Goal: Transaction & Acquisition: Purchase product/service

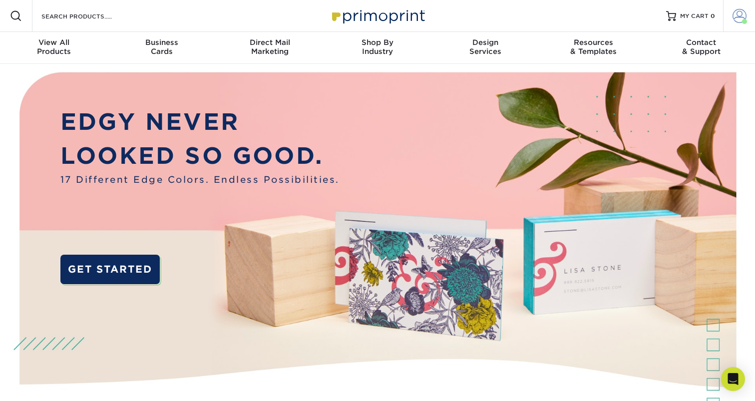
click at [735, 12] on span at bounding box center [740, 16] width 14 height 14
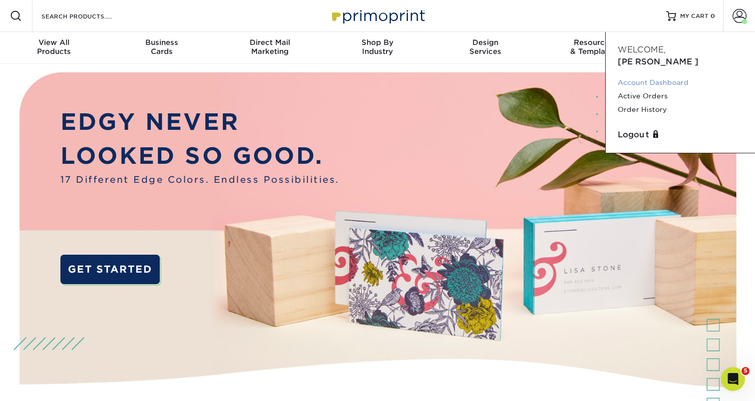
click at [651, 76] on link "Account Dashboard" at bounding box center [680, 82] width 125 height 13
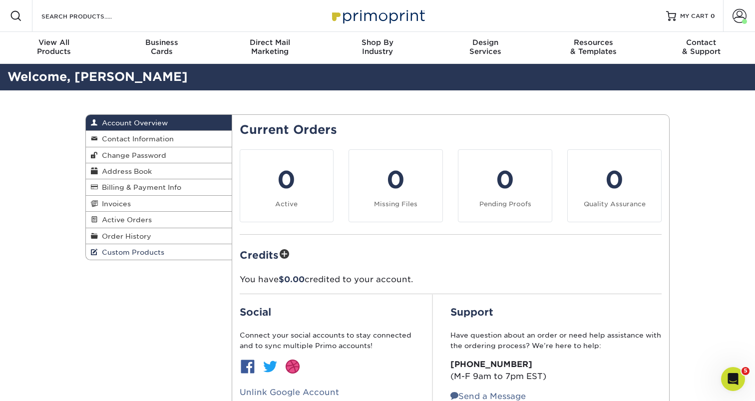
click at [119, 256] on span "Custom Products" at bounding box center [131, 252] width 66 height 8
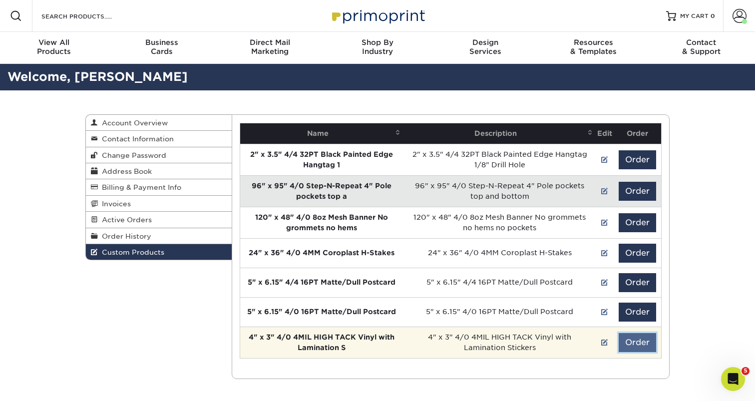
click at [630, 344] on button "Order" at bounding box center [637, 342] width 37 height 19
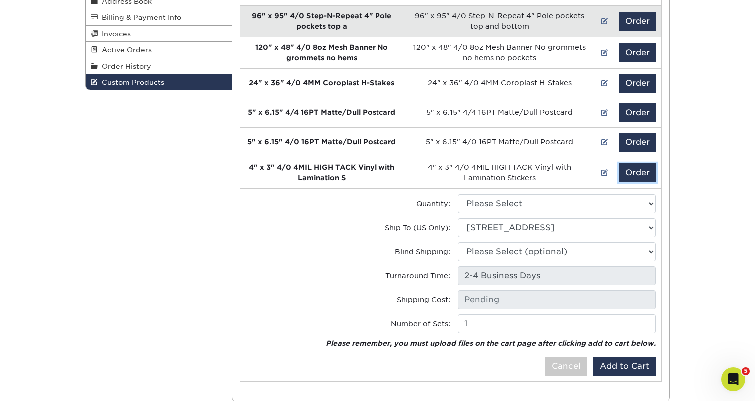
scroll to position [216, 0]
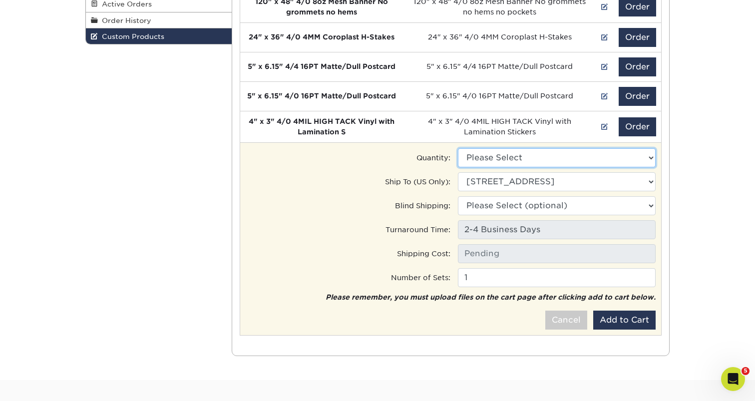
click at [540, 156] on select "Please Select 500 - $111.00" at bounding box center [557, 157] width 198 height 19
select select "0"
click at [458, 148] on select "Please Select 500 - $111.00" at bounding box center [557, 157] width 198 height 19
type input "Ground: $15.31"
click at [513, 182] on select "Ship to Address 330 Camp Rd, Charlotte, NC 5011 Sharon Rd, Charlotte, NC" at bounding box center [557, 181] width 198 height 19
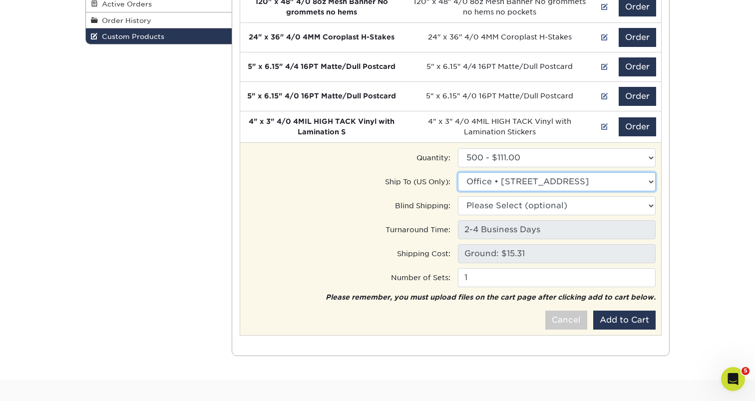
select select "202674"
click at [458, 172] on select "Ship to Address Office • 330 Camp Rd, Charlotte, NC Sharon Rd. • 5011 Sharon Rd…" at bounding box center [557, 181] width 198 height 19
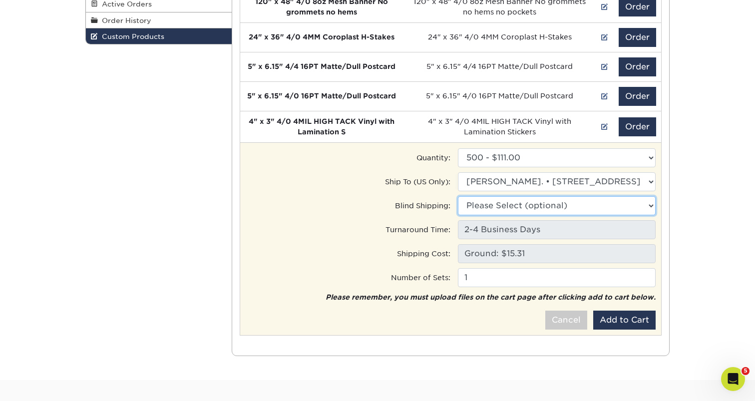
click at [506, 206] on select "Please Select (optional) 330 Camp Rd, Charlotte, NC 5011 Sharon Rd, Charlotte, …" at bounding box center [557, 205] width 198 height 19
select select "202674"
click at [458, 196] on select "Please Select (optional) Office • 330 Camp Rd, Charlotte, NC Sharon Rd. • 5011 …" at bounding box center [557, 205] width 198 height 19
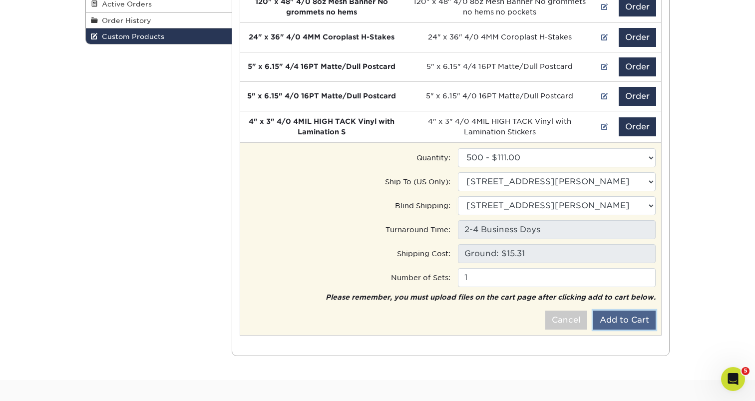
click at [609, 320] on button "Add to Cart" at bounding box center [624, 320] width 62 height 19
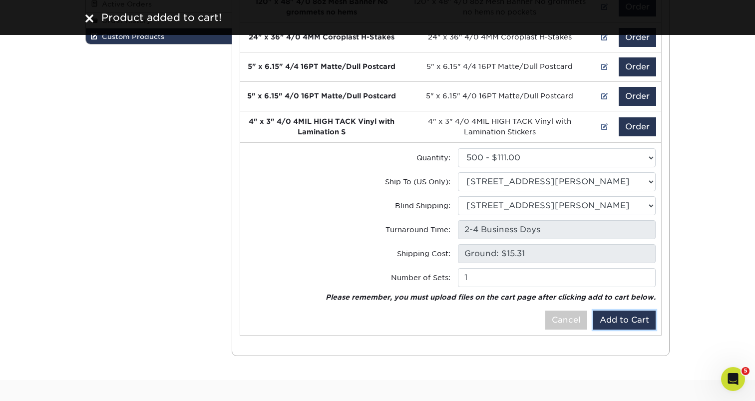
scroll to position [0, 0]
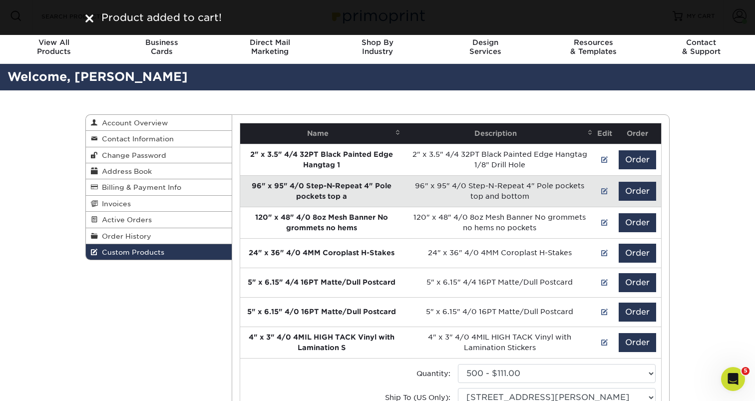
click at [88, 16] on img at bounding box center [89, 18] width 8 height 8
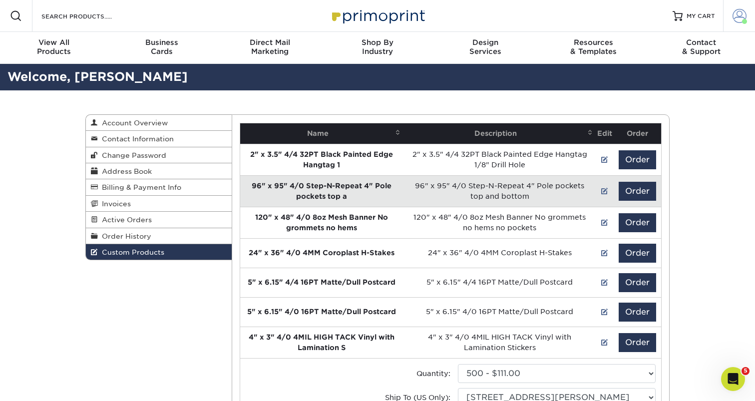
click at [743, 14] on span at bounding box center [740, 16] width 14 height 14
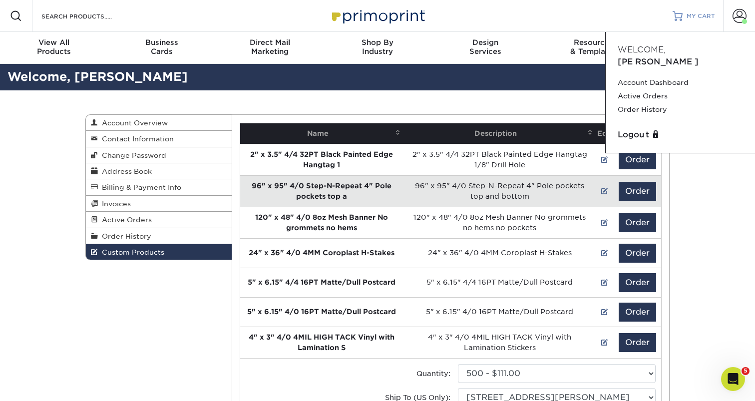
click at [709, 17] on span "MY CART" at bounding box center [701, 16] width 28 height 8
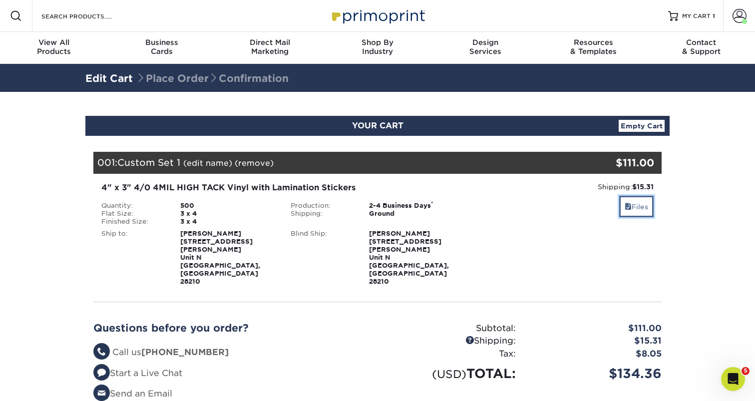
click at [631, 206] on link "Files" at bounding box center [636, 206] width 34 height 21
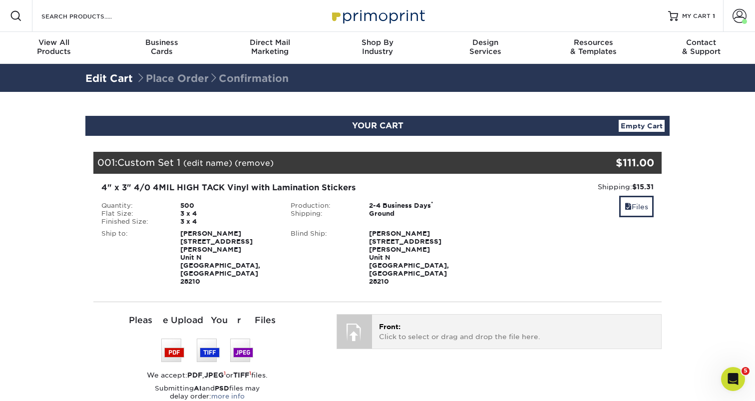
click at [398, 321] on div "Front: Click to select or drag and drop the file here. Choose file" at bounding box center [516, 331] width 289 height 33
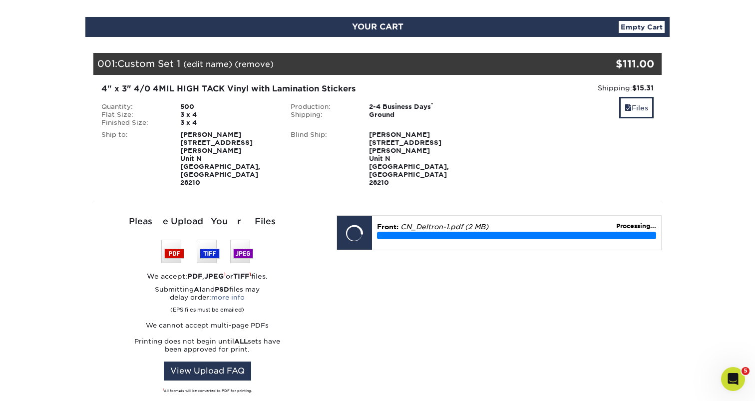
scroll to position [99, 0]
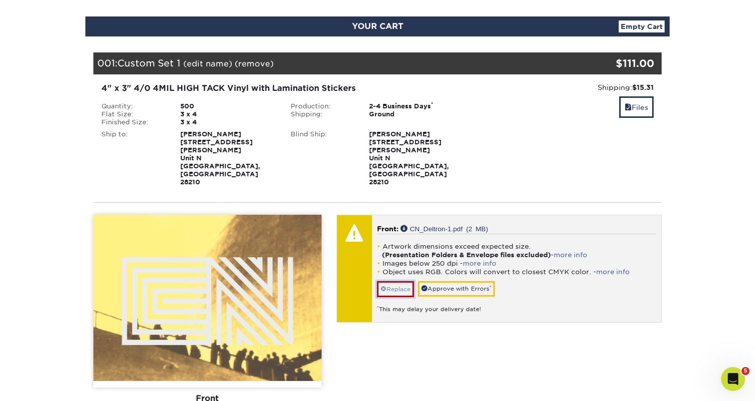
click at [385, 286] on span at bounding box center [384, 289] width 6 height 7
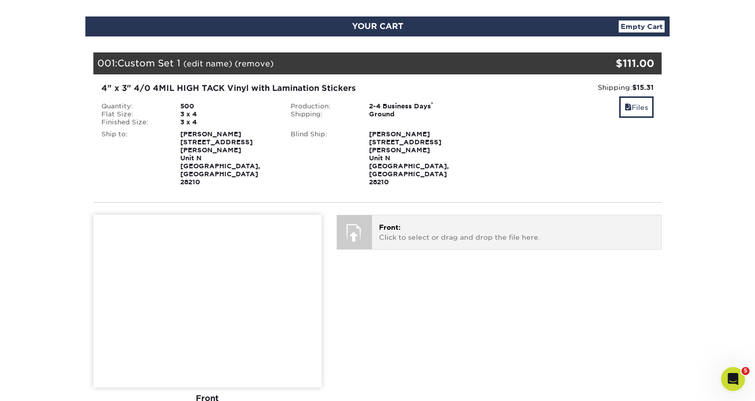
click at [399, 223] on span "Front:" at bounding box center [389, 227] width 21 height 8
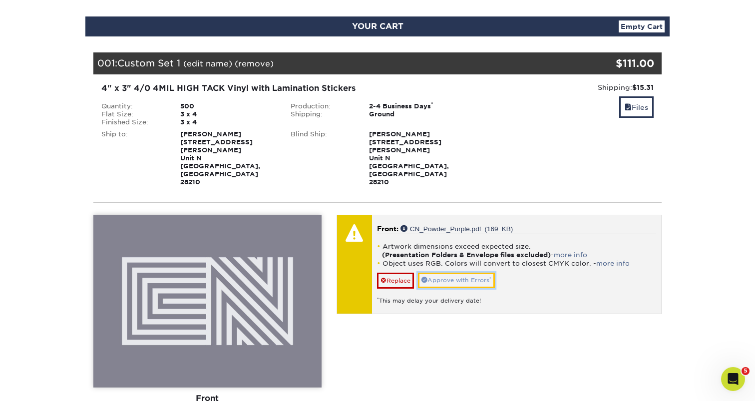
click at [457, 273] on link "Approve with Errors *" at bounding box center [456, 280] width 77 height 15
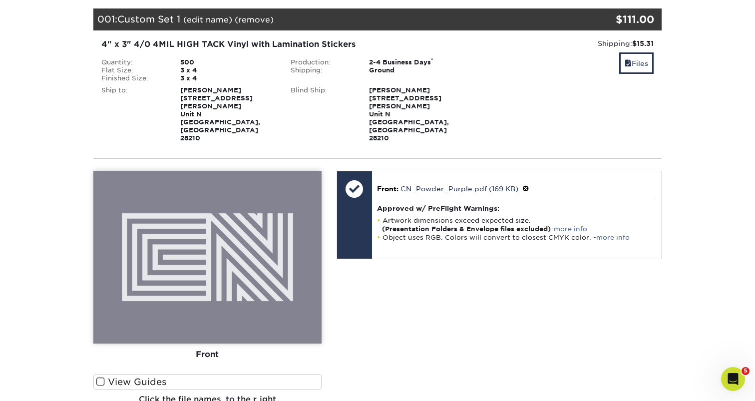
scroll to position [0, 0]
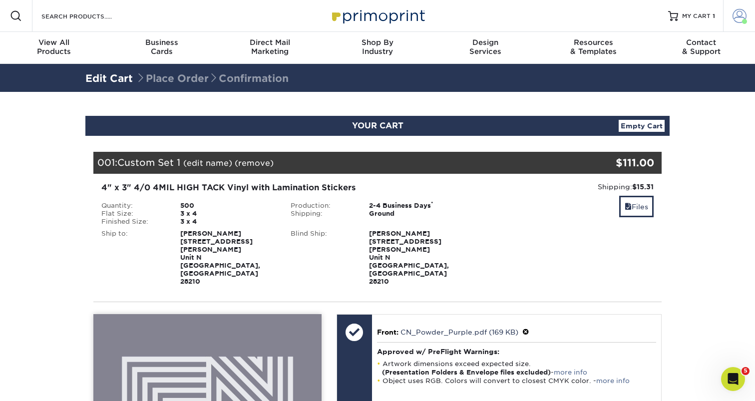
click at [734, 13] on span at bounding box center [740, 16] width 14 height 14
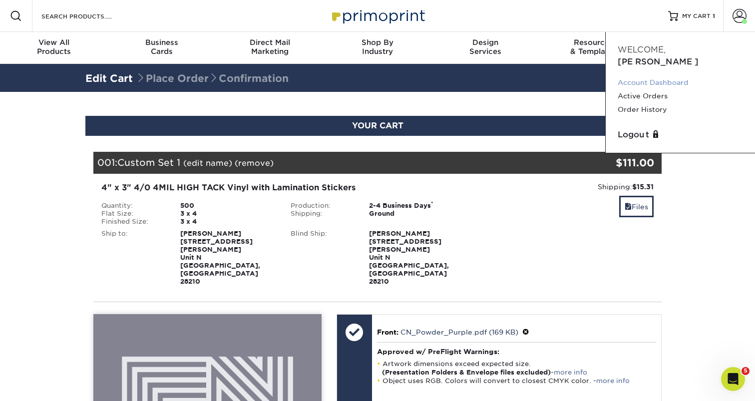
click at [644, 76] on link "Account Dashboard" at bounding box center [680, 82] width 125 height 13
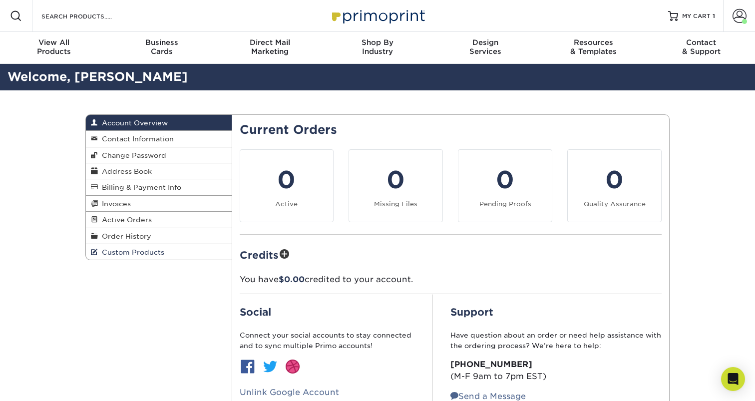
click at [125, 256] on span "Custom Products" at bounding box center [131, 252] width 66 height 8
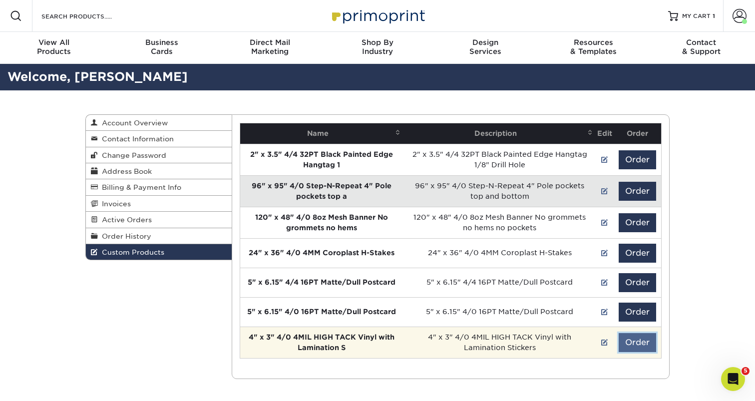
click at [635, 335] on button "Order" at bounding box center [637, 342] width 37 height 19
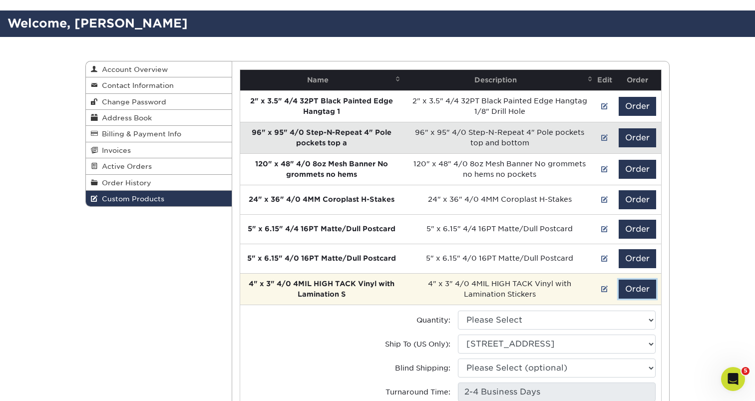
scroll to position [145, 0]
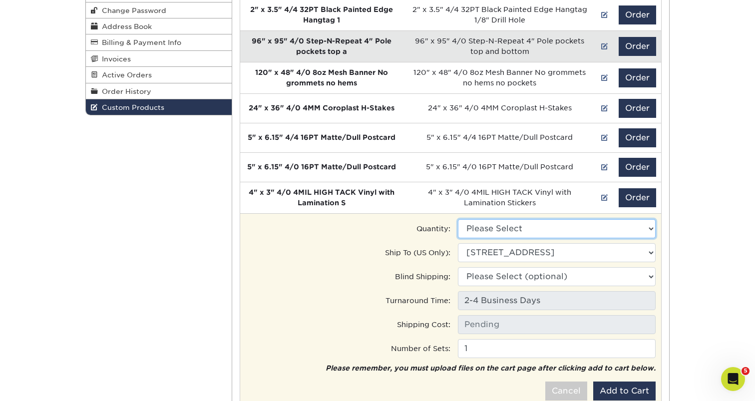
click at [495, 235] on select "Please Select 500 - $111.00" at bounding box center [557, 228] width 198 height 19
select select "0"
click at [458, 219] on select "Please Select 500 - $111.00" at bounding box center [557, 228] width 198 height 19
type input "Ground: $15.31"
click at [494, 250] on select "Ship to Address 330 Camp Rd, Charlotte, NC 5011 Sharon Rd, Charlotte, NC" at bounding box center [557, 252] width 198 height 19
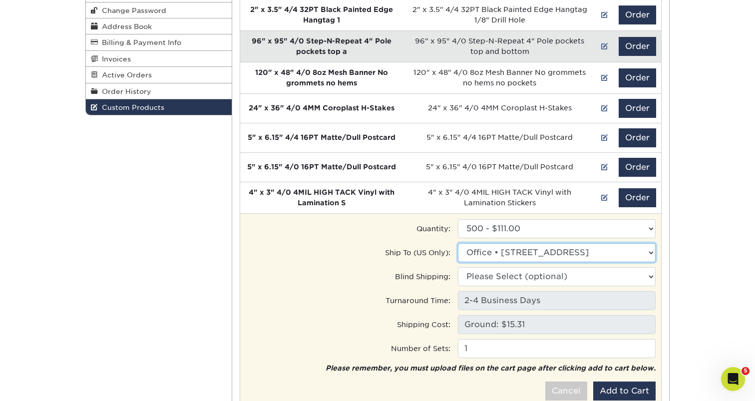
select select "202674"
click at [458, 243] on select "Ship to Address Office • 330 Camp Rd, Charlotte, NC Sharon Rd. • 5011 Sharon Rd…" at bounding box center [557, 252] width 198 height 19
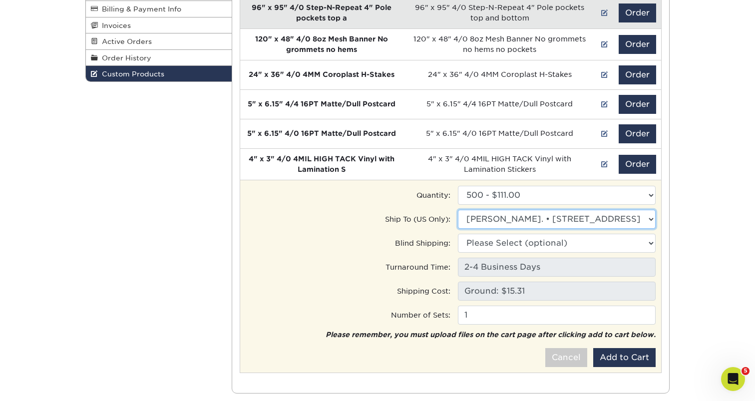
scroll to position [183, 0]
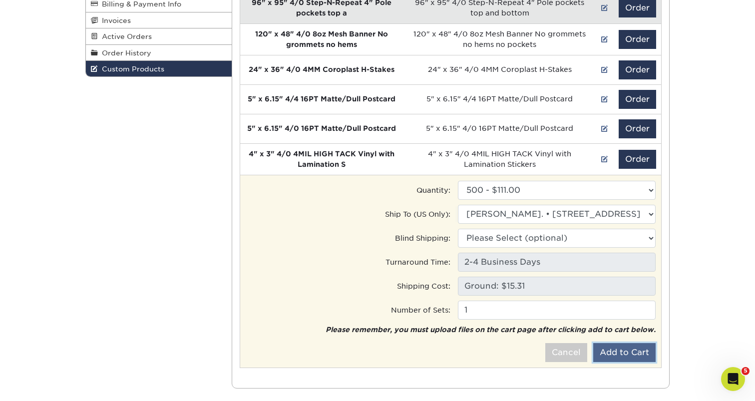
click at [631, 353] on button "Add to Cart" at bounding box center [624, 352] width 62 height 19
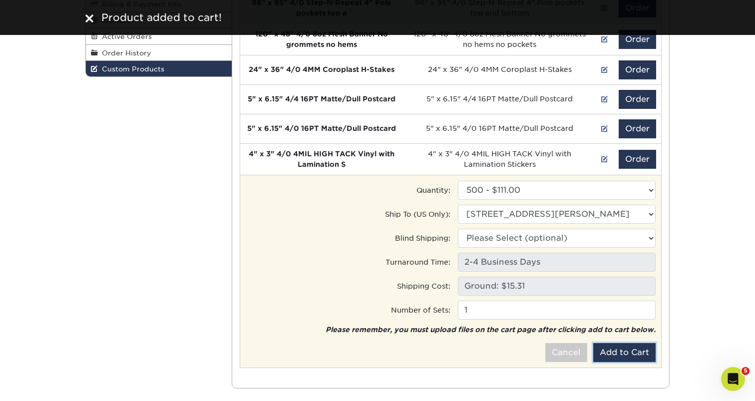
scroll to position [0, 0]
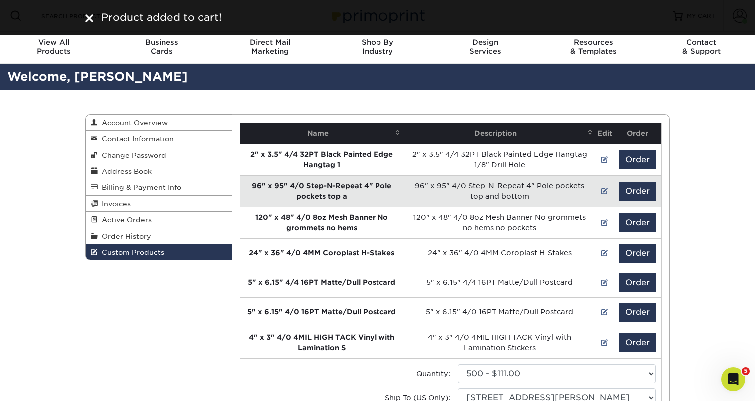
click at [86, 21] on img at bounding box center [89, 18] width 8 height 8
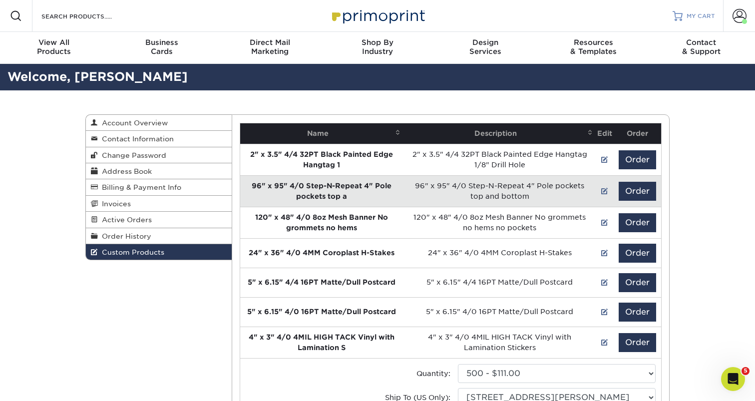
click at [701, 20] on link "MY CART" at bounding box center [694, 16] width 42 height 32
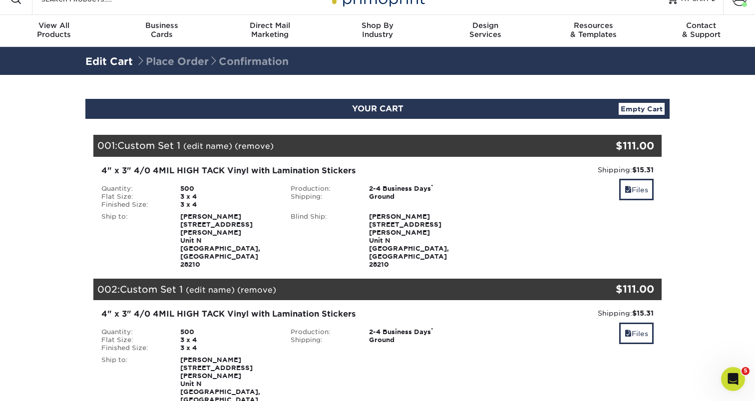
scroll to position [18, 0]
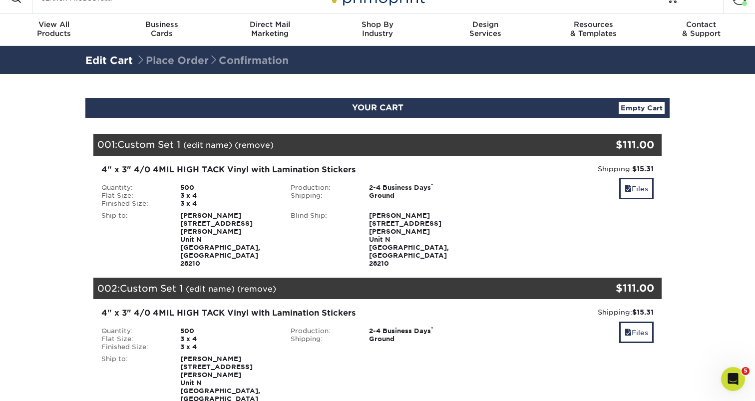
click at [219, 146] on link "(edit name)" at bounding box center [207, 144] width 49 height 9
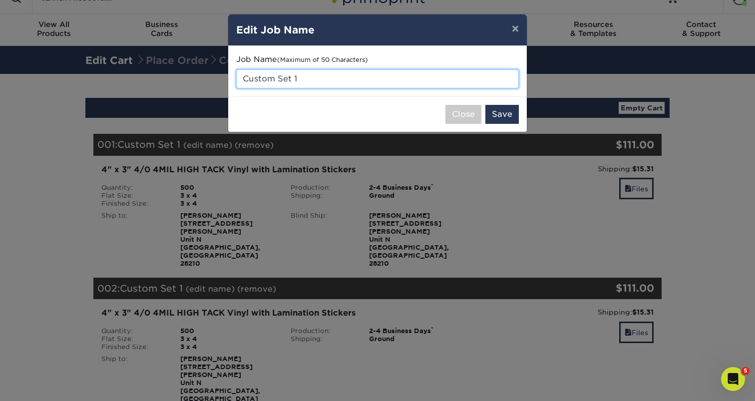
click at [310, 79] on input "Custom Set 1" at bounding box center [377, 78] width 283 height 19
type input "powder"
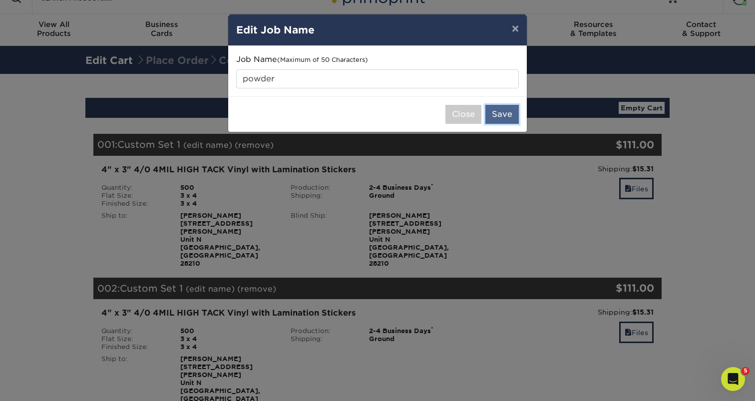
click at [499, 119] on button "Save" at bounding box center [502, 114] width 33 height 19
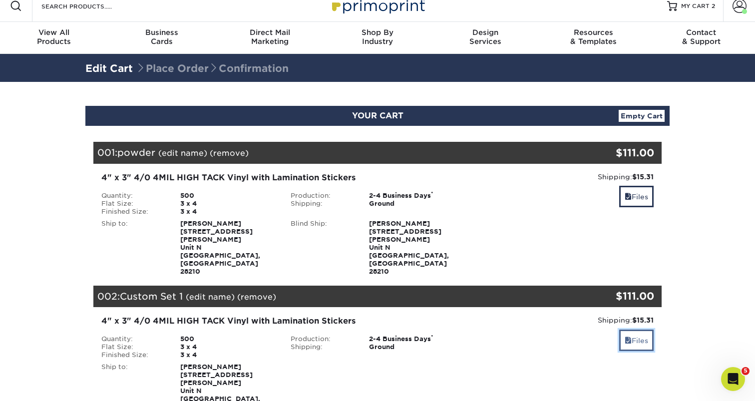
click at [633, 330] on link "Files" at bounding box center [636, 340] width 34 height 21
click at [639, 330] on link "Files" at bounding box center [636, 340] width 34 height 21
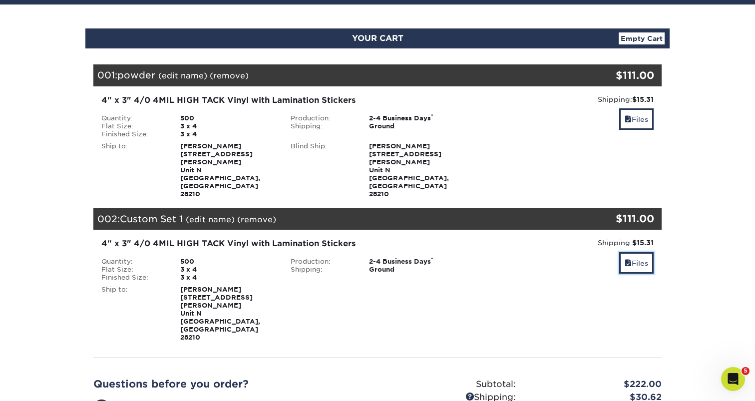
scroll to position [102, 0]
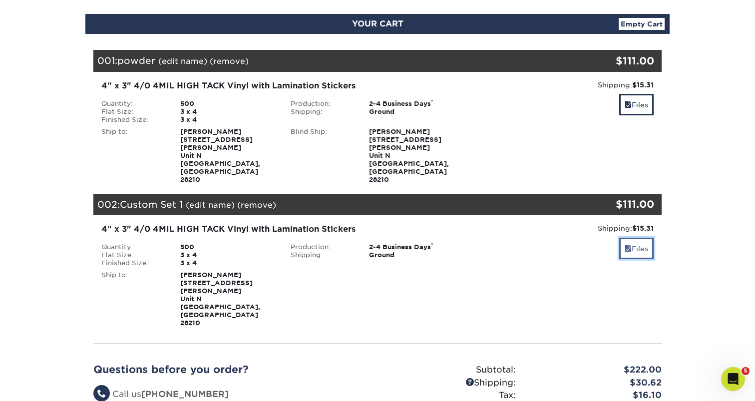
click at [640, 238] on link "Files" at bounding box center [636, 248] width 34 height 21
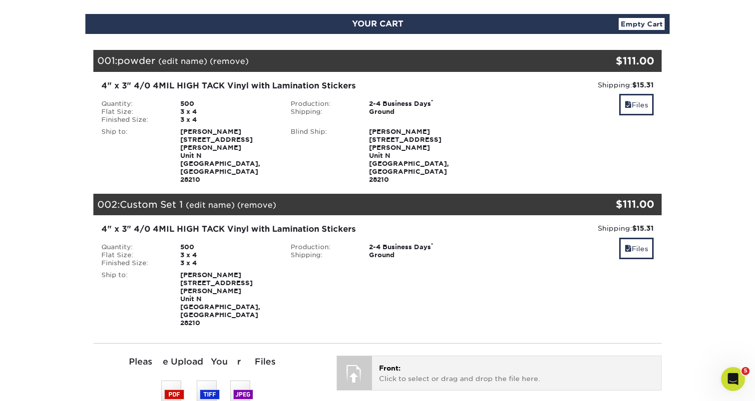
click at [438, 363] on p "Front: Click to select or drag and drop the file here." at bounding box center [516, 373] width 275 height 20
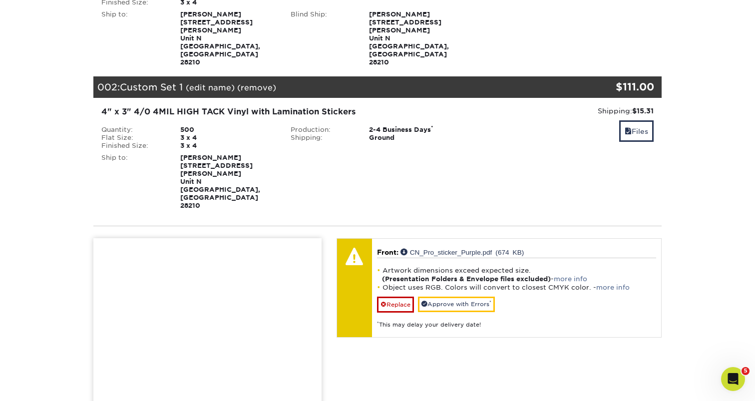
scroll to position [225, 0]
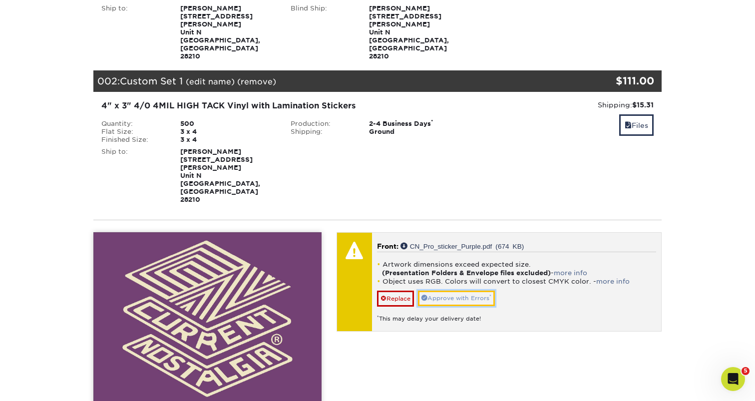
click at [453, 291] on link "Approve with Errors *" at bounding box center [456, 298] width 77 height 15
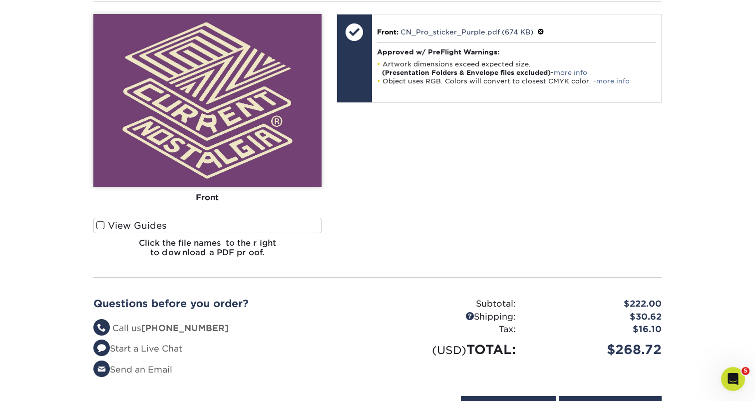
scroll to position [0, 0]
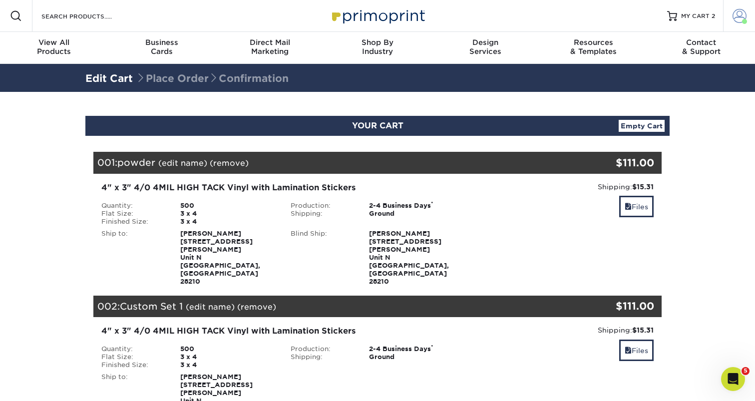
click at [746, 20] on span at bounding box center [744, 21] width 5 height 5
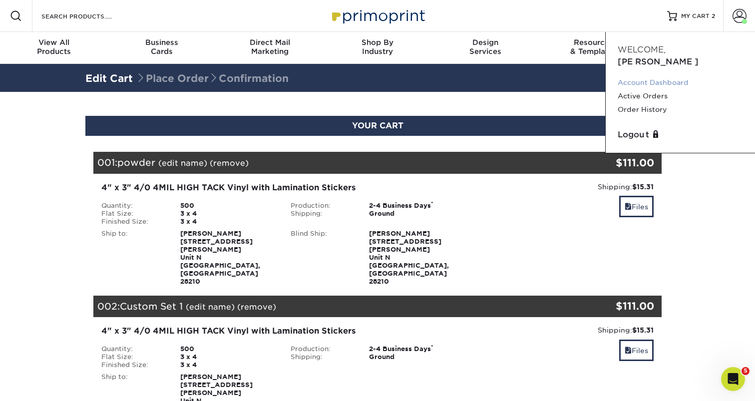
click at [664, 76] on link "Account Dashboard" at bounding box center [680, 82] width 125 height 13
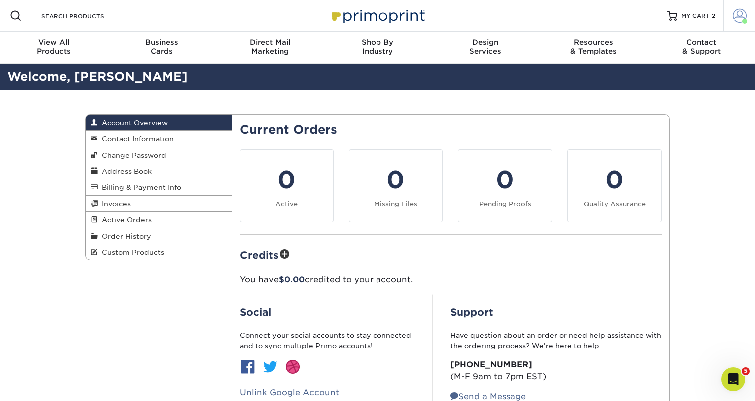
click at [737, 19] on span at bounding box center [740, 16] width 14 height 14
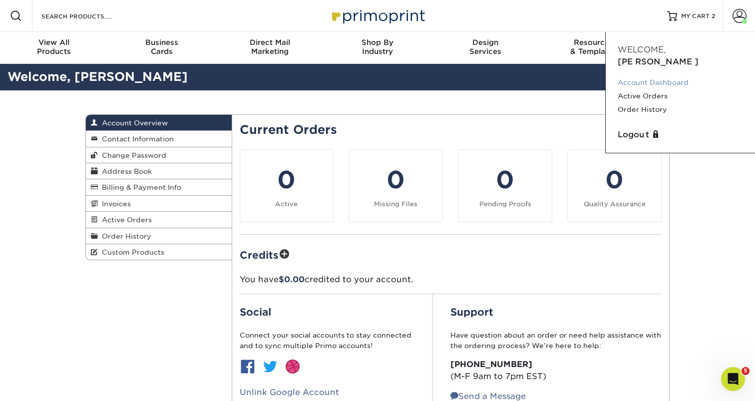
click at [643, 76] on link "Account Dashboard" at bounding box center [680, 82] width 125 height 13
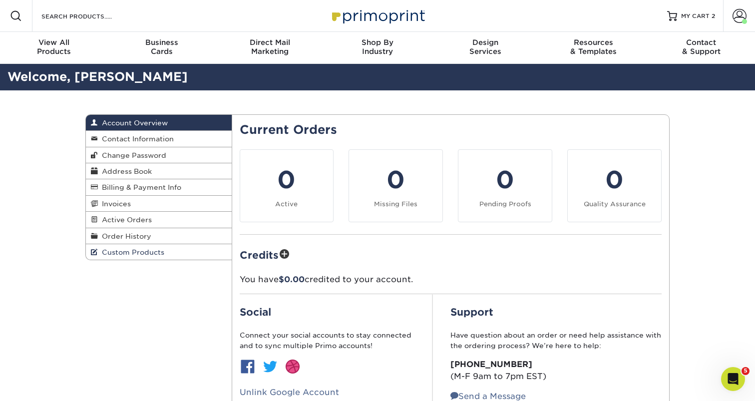
click at [145, 254] on span "Custom Products" at bounding box center [131, 252] width 66 height 8
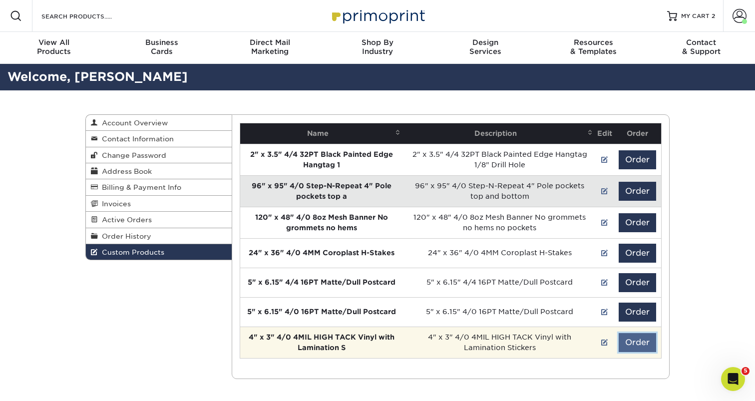
click at [630, 348] on button "Order" at bounding box center [637, 342] width 37 height 19
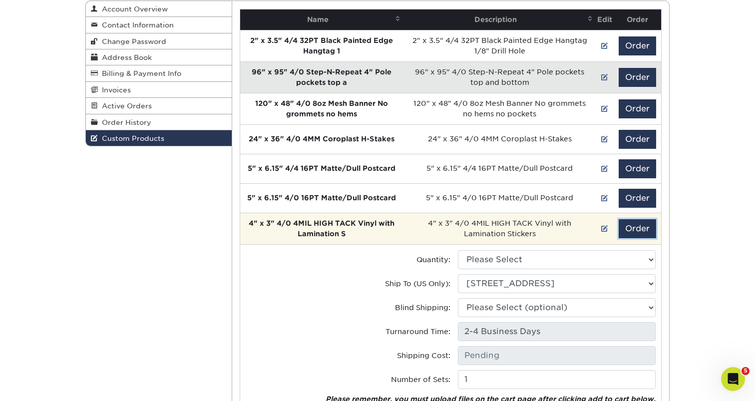
scroll to position [143, 0]
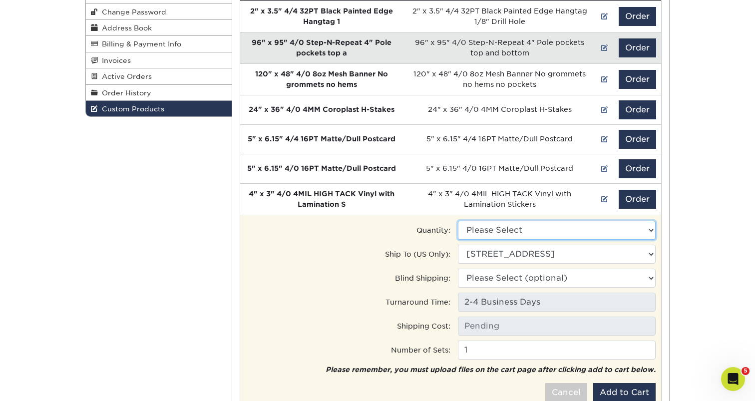
click at [512, 235] on select "Please Select 500 - $111.00" at bounding box center [557, 230] width 198 height 19
select select "0"
click at [458, 221] on select "Please Select 500 - $111.00" at bounding box center [557, 230] width 198 height 19
type input "Ground: $15.31"
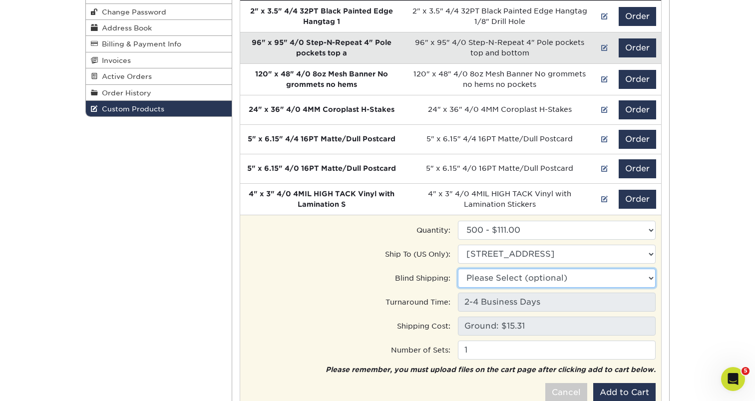
click at [505, 277] on select "Please Select (optional) 330 Camp Rd, Charlotte, NC 5011 Sharon Rd, Charlotte, …" at bounding box center [557, 278] width 198 height 19
select select "202674"
click at [458, 269] on select "Please Select (optional) Office • 330 Camp Rd, Charlotte, NC Sharon Rd. • 5011 …" at bounding box center [557, 278] width 198 height 19
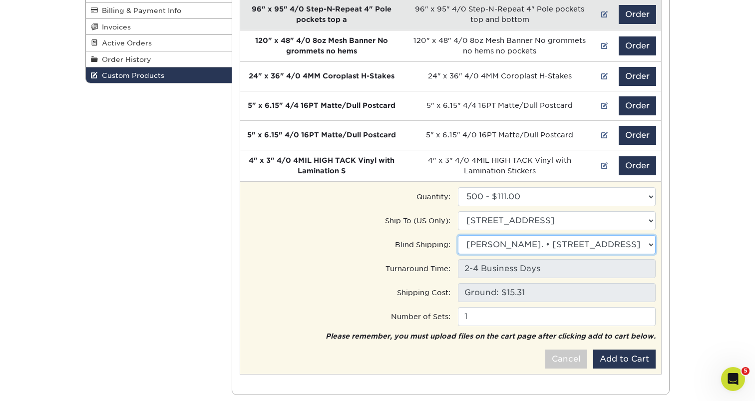
scroll to position [177, 0]
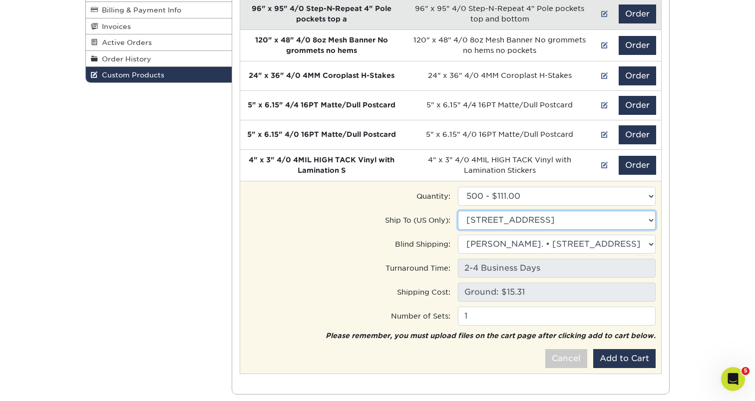
click at [528, 220] on select "Ship to Address 330 Camp Rd, Charlotte, NC 5011 Sharon Rd, Charlotte, NC" at bounding box center [557, 220] width 198 height 19
select select "202674"
click at [458, 211] on select "Ship to Address Office • 330 Camp Rd, Charlotte, NC Sharon Rd. • 5011 Sharon Rd…" at bounding box center [557, 220] width 198 height 19
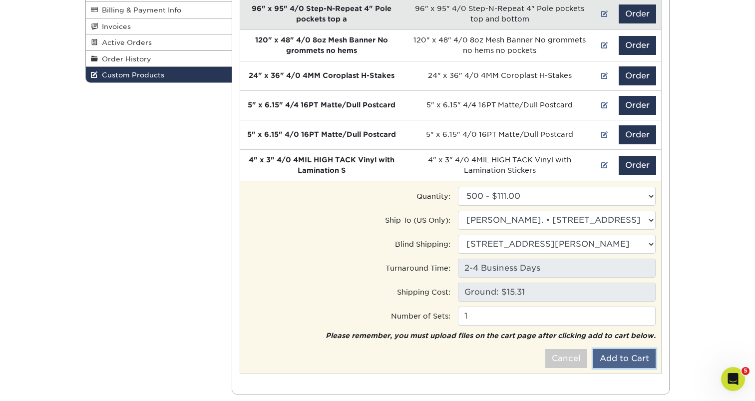
click at [639, 361] on button "Add to Cart" at bounding box center [624, 358] width 62 height 19
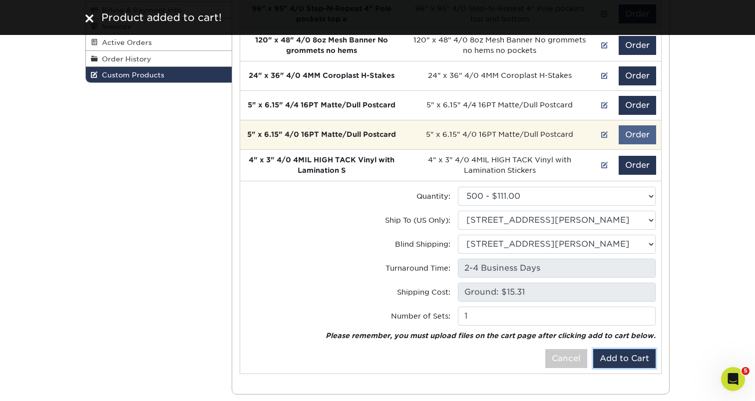
scroll to position [0, 0]
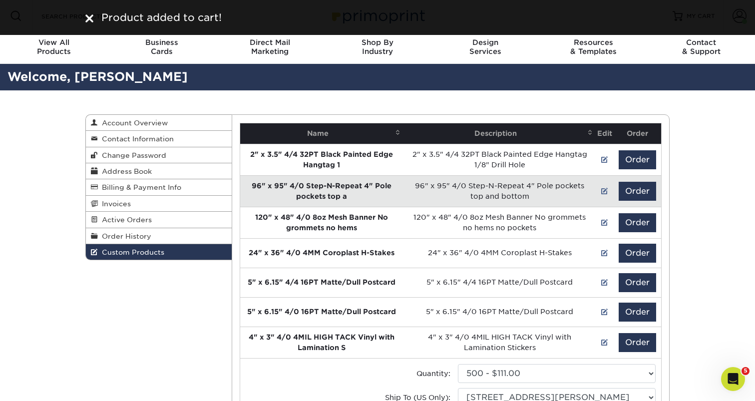
click at [88, 19] on img at bounding box center [89, 18] width 8 height 8
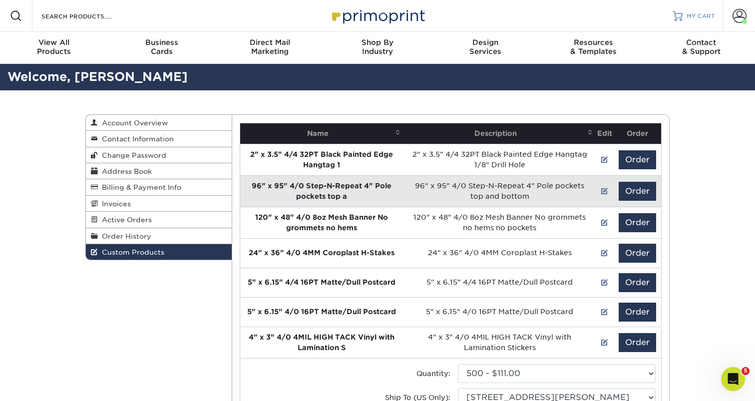
click at [703, 17] on span "MY CART" at bounding box center [701, 16] width 28 height 8
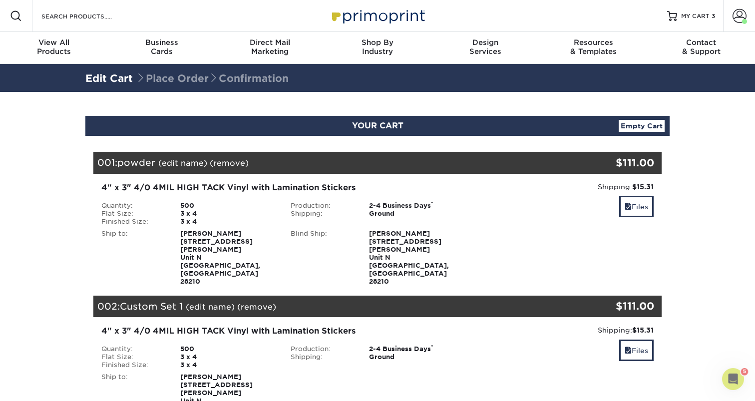
click at [223, 302] on link "(edit name)" at bounding box center [210, 306] width 49 height 9
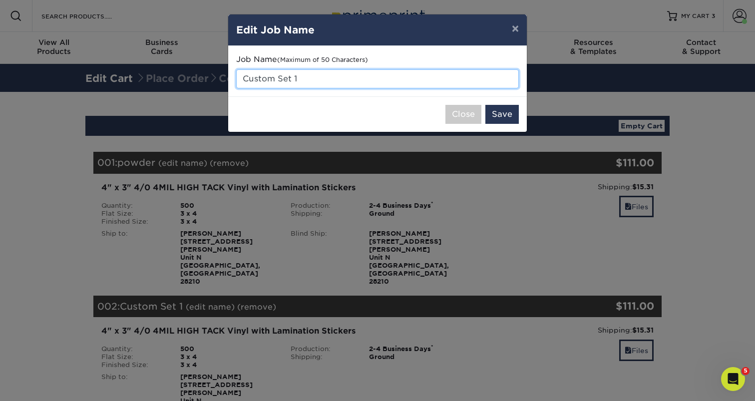
click at [315, 76] on input "Custom Set 1" at bounding box center [377, 78] width 283 height 19
type input "pro"
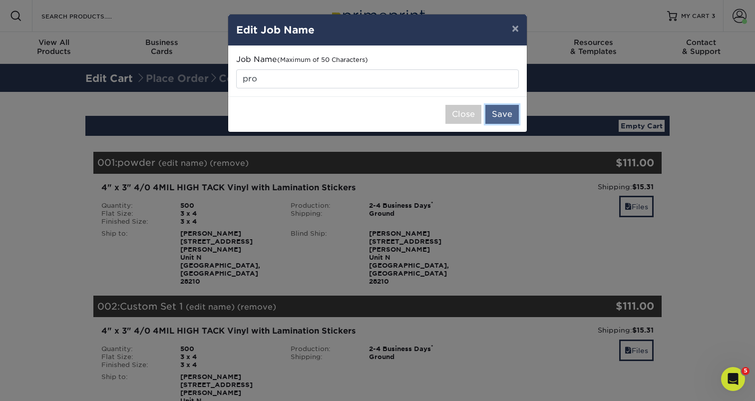
click at [497, 114] on button "Save" at bounding box center [502, 114] width 33 height 19
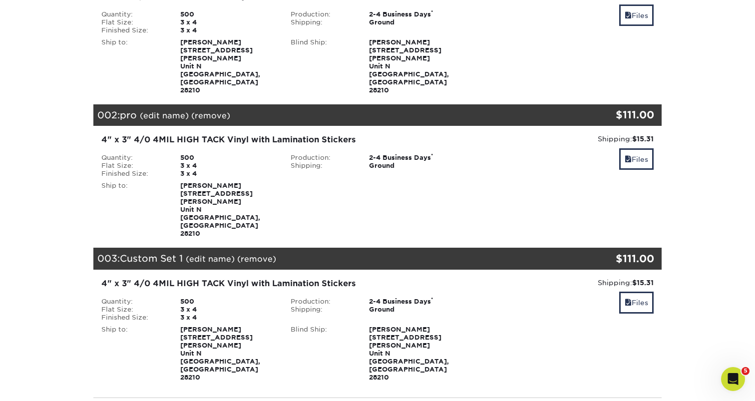
click at [219, 254] on link "(edit name)" at bounding box center [210, 258] width 49 height 9
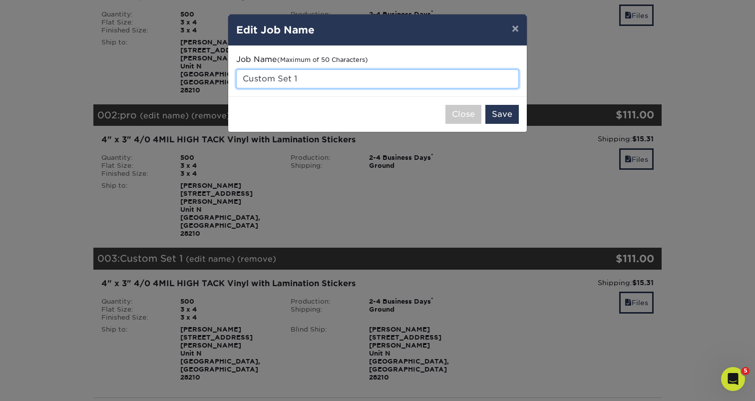
click at [325, 80] on input "Custom Set 1" at bounding box center [377, 78] width 283 height 19
type input "deltron"
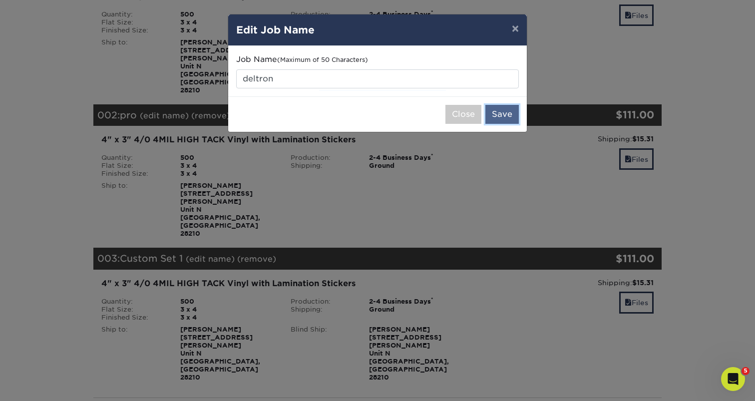
click at [507, 114] on button "Save" at bounding box center [502, 114] width 33 height 19
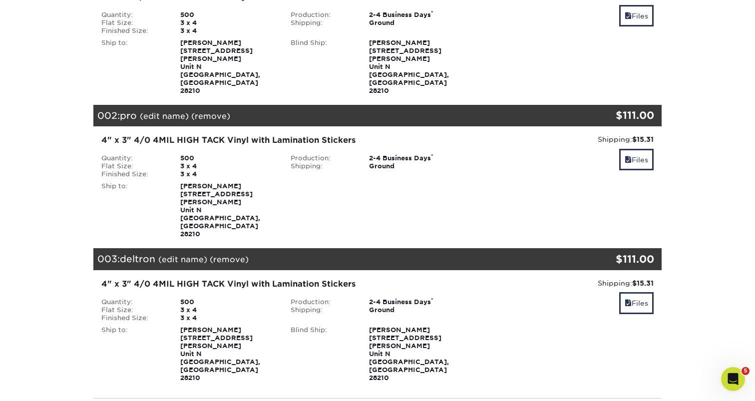
scroll to position [215, 0]
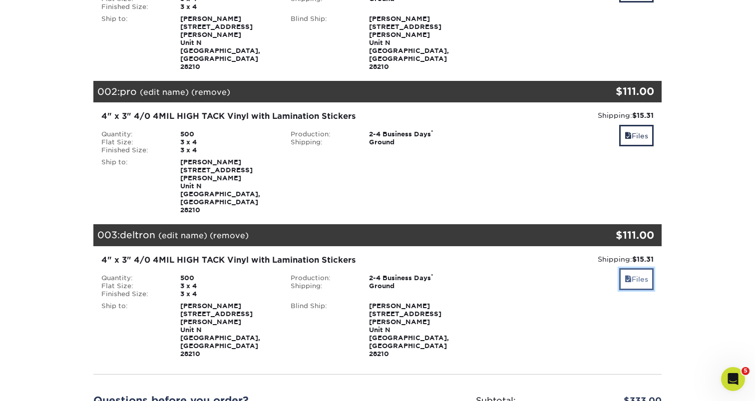
click at [644, 268] on link "Files" at bounding box center [636, 278] width 34 height 21
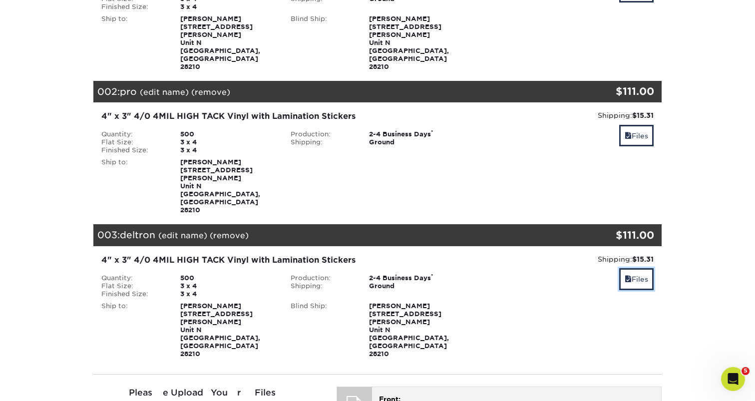
scroll to position [222, 0]
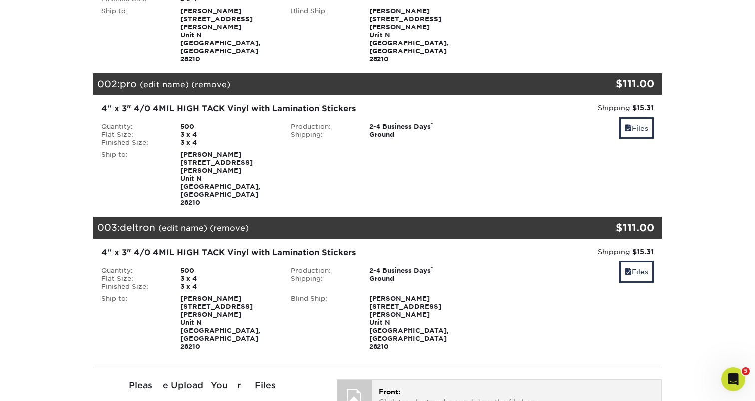
click at [390, 387] on p "Front: Click to select or drag and drop the file here." at bounding box center [516, 397] width 275 height 20
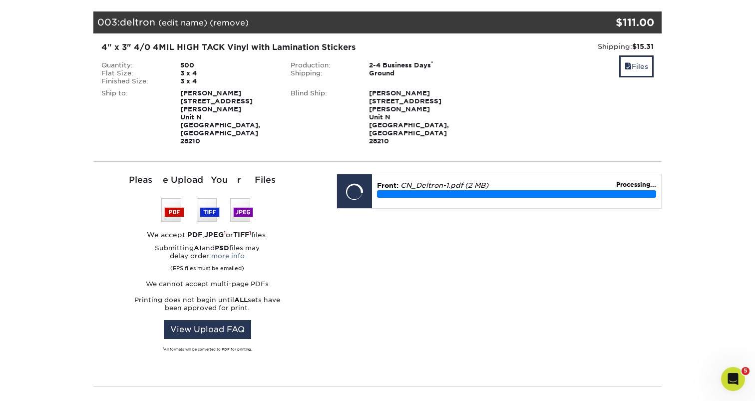
scroll to position [435, 0]
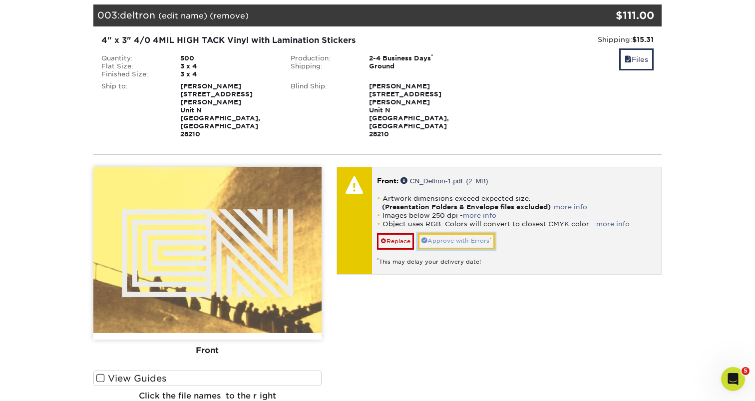
click at [471, 233] on link "Approve with Errors *" at bounding box center [456, 240] width 77 height 15
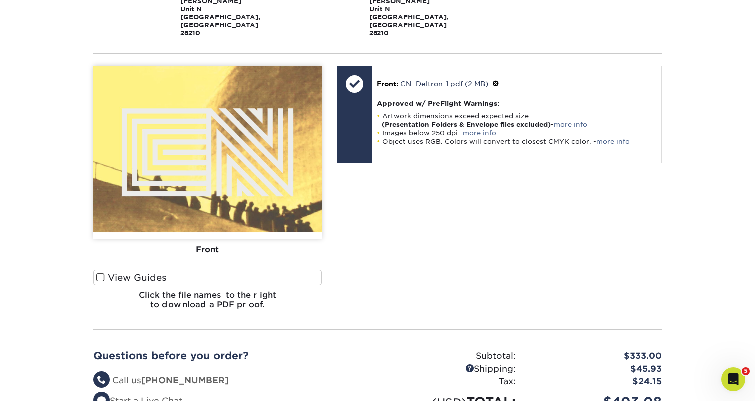
scroll to position [602, 0]
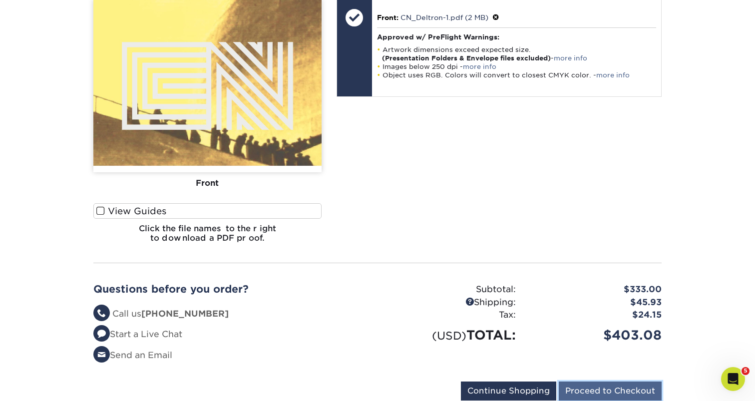
click at [634, 382] on input "Proceed to Checkout" at bounding box center [610, 391] width 103 height 19
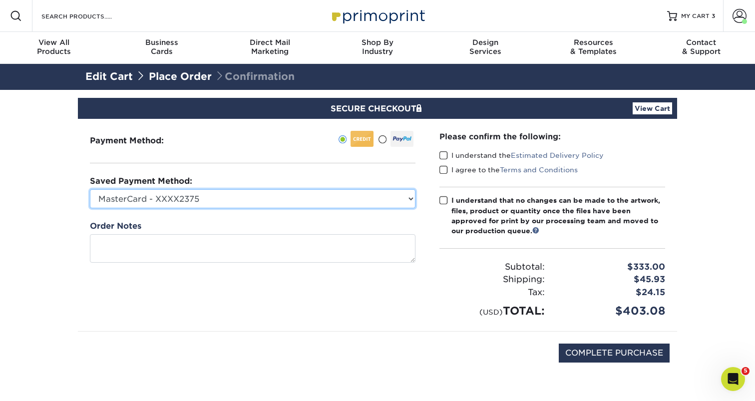
click at [282, 200] on select "MasterCard - XXXX2375 American Express - XXXX9005 New Credit Card" at bounding box center [253, 198] width 326 height 19
select select "58056"
click at [90, 189] on select "MasterCard - XXXX2375 American Express - XXXX9005 New Credit Card" at bounding box center [253, 198] width 326 height 19
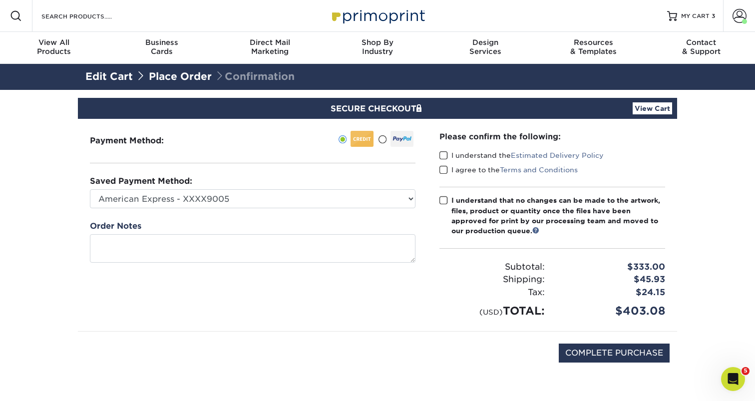
click at [443, 154] on span at bounding box center [444, 155] width 8 height 9
click at [0, 0] on input "I understand the Estimated Delivery Policy" at bounding box center [0, 0] width 0 height 0
click at [443, 172] on span at bounding box center [444, 169] width 8 height 9
click at [0, 0] on input "I agree to the Terms and Conditions" at bounding box center [0, 0] width 0 height 0
click at [443, 204] on span at bounding box center [444, 200] width 8 height 9
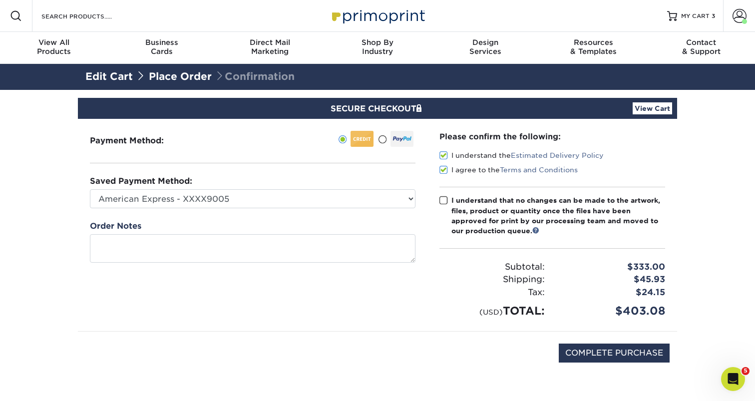
click at [0, 0] on input "I understand that no changes can be made to the artwork, files, product or quan…" at bounding box center [0, 0] width 0 height 0
